Goal: Task Accomplishment & Management: Complete application form

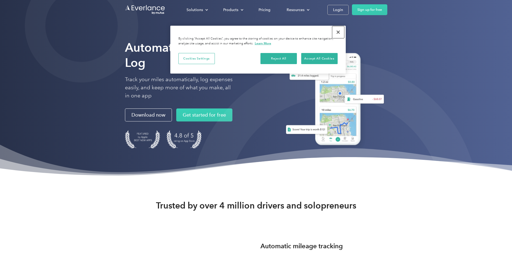
click at [339, 32] on button "Close" at bounding box center [338, 32] width 12 height 12
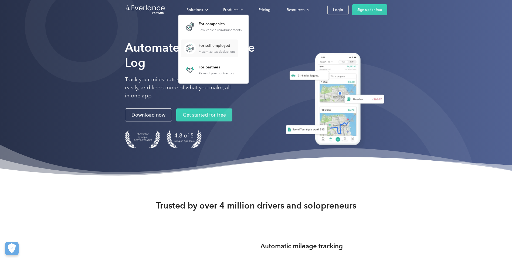
drag, startPoint x: 214, startPoint y: 47, endPoint x: 223, endPoint y: 50, distance: 9.8
click at [215, 47] on div "For self-employed" at bounding box center [217, 45] width 37 height 5
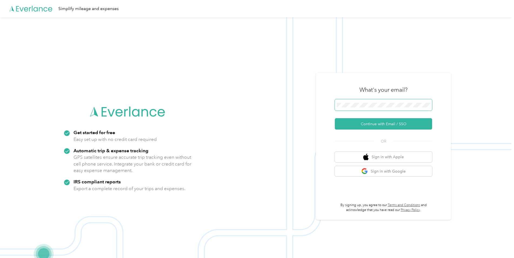
click at [391, 108] on span at bounding box center [383, 104] width 97 height 11
click at [386, 128] on button "Continue with Email / SSO" at bounding box center [383, 123] width 97 height 11
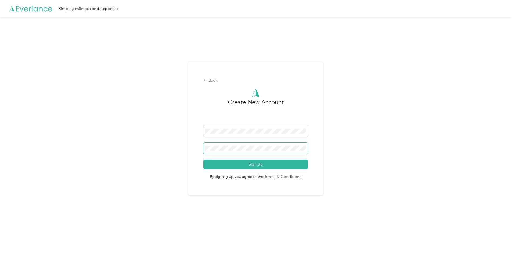
click at [261, 151] on span at bounding box center [255, 147] width 104 height 11
click at [283, 164] on button "Sign Up" at bounding box center [255, 163] width 104 height 9
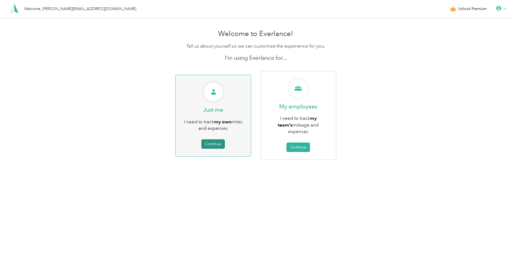
click at [209, 139] on button "Continue" at bounding box center [212, 143] width 23 height 9
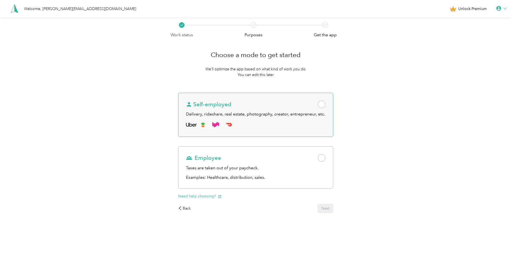
click at [324, 104] on span at bounding box center [322, 104] width 8 height 8
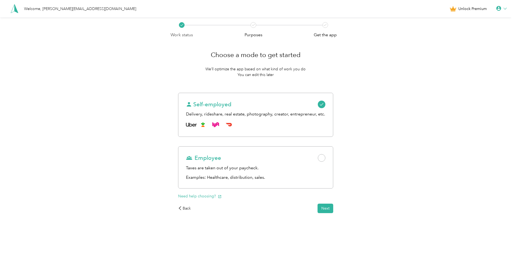
click at [329, 213] on div "Choose a mode to get started We’ll optimize the app based on what kind of work …" at bounding box center [255, 129] width 170 height 182
click at [329, 209] on button "Next" at bounding box center [325, 207] width 16 height 9
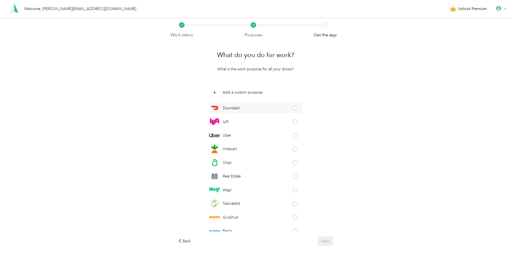
click at [293, 108] on span at bounding box center [295, 108] width 5 height 5
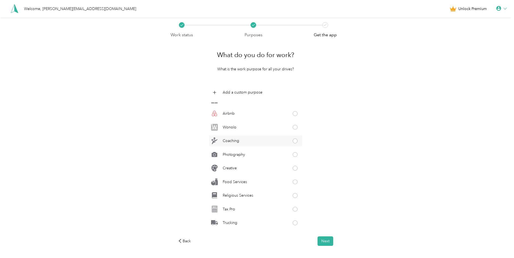
scroll to position [237, 0]
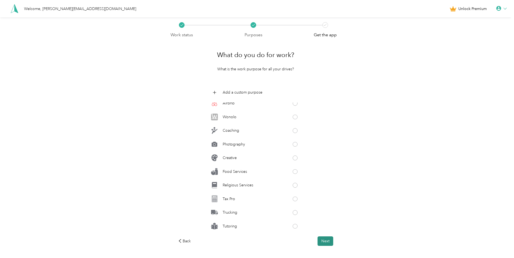
click at [323, 241] on button "Next" at bounding box center [325, 240] width 16 height 9
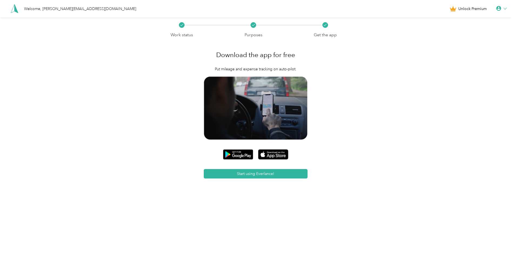
click at [120, 161] on div "Work status Purposes Get the app Download the app for free Put mileage and expe…" at bounding box center [255, 119] width 511 height 204
click at [94, 95] on div "Work status Purposes Get the app Download the app for free Put mileage and expe…" at bounding box center [255, 119] width 511 height 204
drag, startPoint x: 84, startPoint y: 45, endPoint x: 83, endPoint y: 29, distance: 15.7
click at [83, 29] on div "Work status Purposes Get the app Download the app for free Put mileage and expe…" at bounding box center [255, 119] width 511 height 204
drag, startPoint x: 83, startPoint y: 29, endPoint x: 89, endPoint y: 104, distance: 75.3
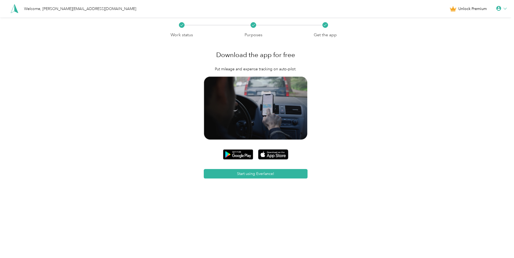
click at [89, 104] on div "Work status Purposes Get the app Download the app for free Put mileage and expe…" at bounding box center [255, 119] width 511 height 204
drag, startPoint x: 77, startPoint y: 118, endPoint x: 85, endPoint y: 27, distance: 91.1
click at [77, 117] on div "Work status Purposes Get the app Download the app for free Put mileage and expe…" at bounding box center [255, 119] width 511 height 204
click at [90, 76] on div "Work status Purposes Get the app Download the app for free Put mileage and expe…" at bounding box center [255, 119] width 511 height 204
drag, startPoint x: 70, startPoint y: 106, endPoint x: 70, endPoint y: 99, distance: 6.5
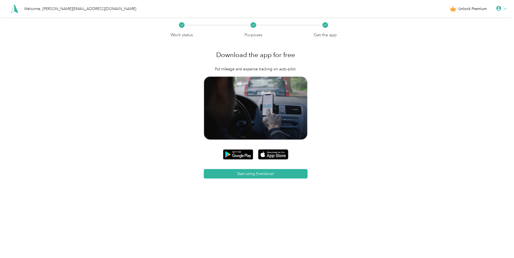
click at [70, 105] on div "Work status Purposes Get the app Download the app for free Put mileage and expe…" at bounding box center [255, 119] width 511 height 204
